Goal: Use online tool/utility: Utilize a website feature to perform a specific function

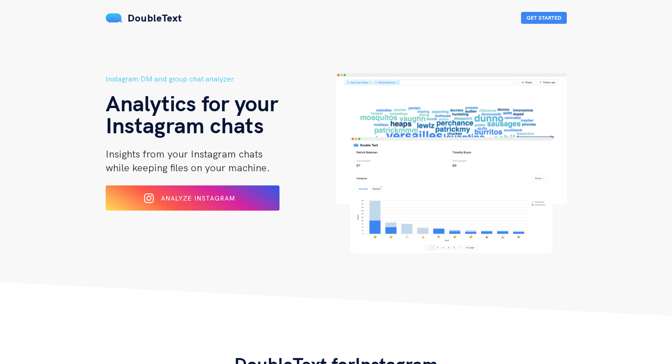
click at [175, 198] on span "Analyze Instagram" at bounding box center [198, 198] width 74 height 8
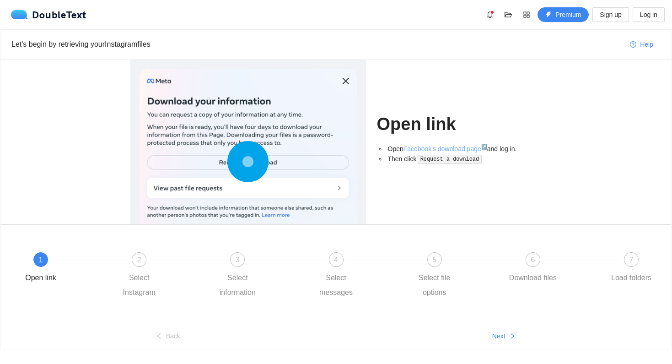
click at [435, 147] on link "Facebook's download page ↗" at bounding box center [446, 148] width 84 height 7
click at [494, 340] on span "Next" at bounding box center [498, 336] width 13 height 10
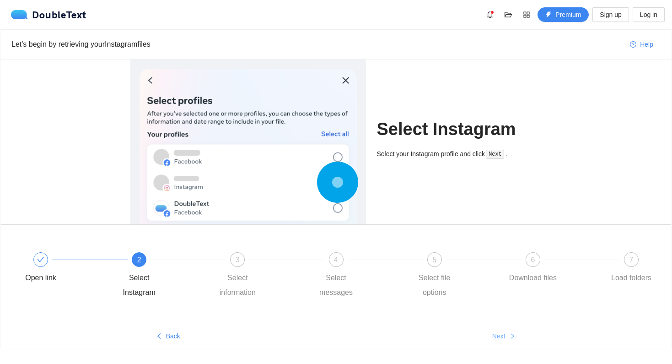
click at [494, 340] on span "Next" at bounding box center [498, 336] width 13 height 10
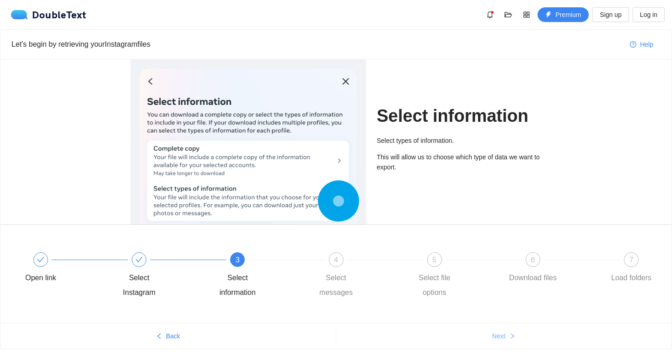
click at [494, 340] on span "Next" at bounding box center [498, 336] width 13 height 10
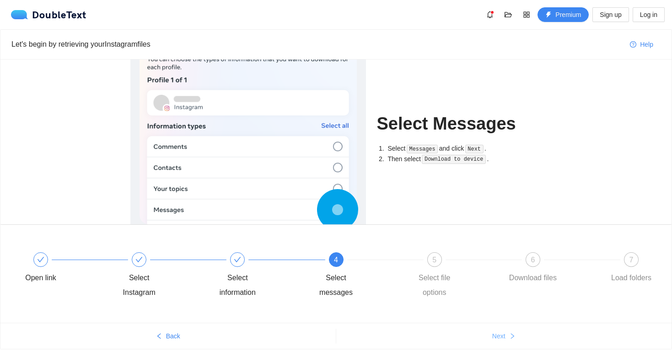
click at [494, 340] on span "Next" at bounding box center [498, 336] width 13 height 10
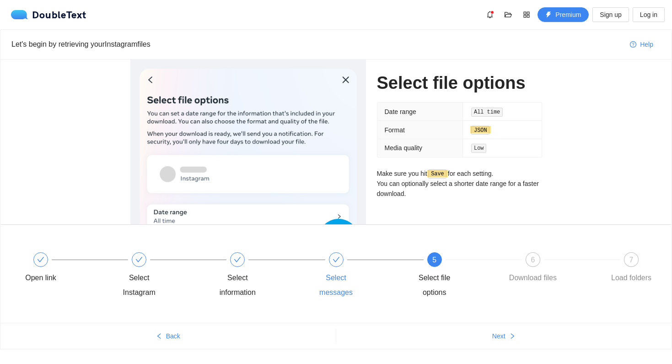
click at [329, 266] on div "Select messages" at bounding box center [359, 276] width 98 height 48
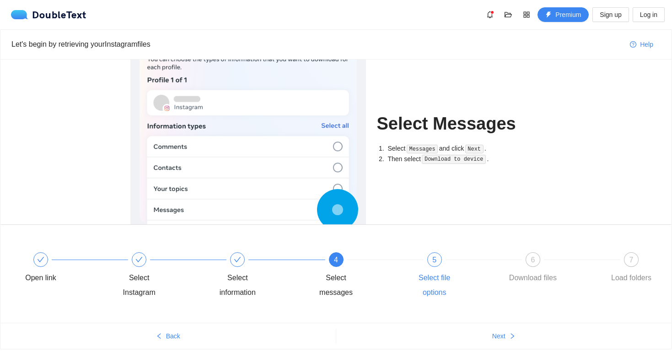
click at [434, 267] on div "5 Select file options" at bounding box center [457, 276] width 98 height 48
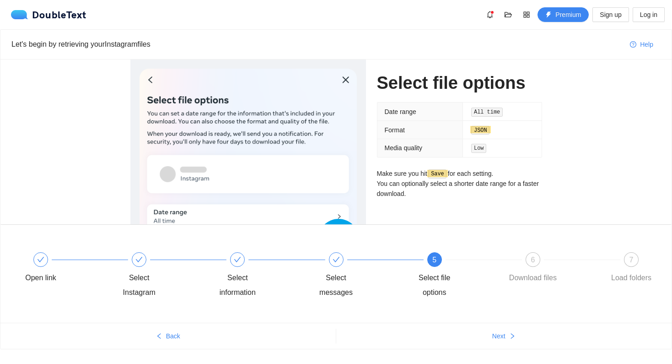
click at [531, 251] on div "Open link Select Instagram Select information Select messages 5 Select file opt…" at bounding box center [336, 276] width 644 height 66
click at [534, 256] on span "6" at bounding box center [533, 260] width 4 height 8
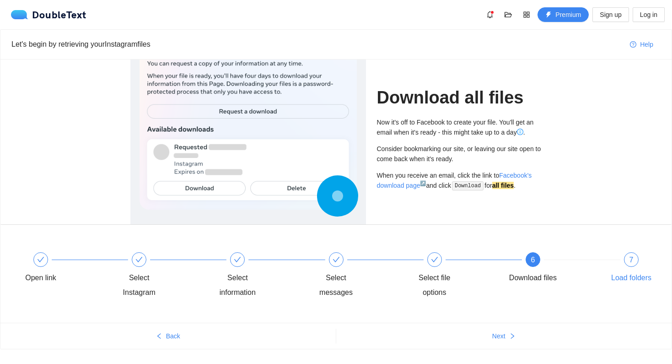
click at [621, 263] on div "7 Load folders" at bounding box center [631, 268] width 53 height 33
